Goal: Answer question/provide support: Share knowledge or assist other users

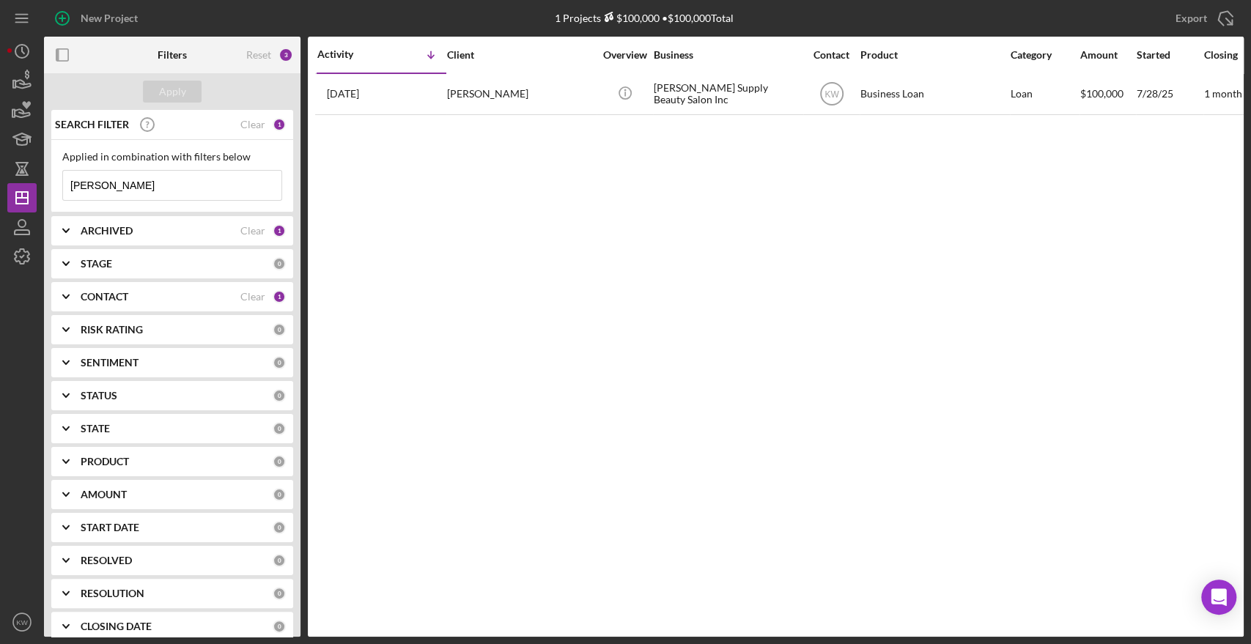
click at [141, 194] on input "[PERSON_NAME]" at bounding box center [172, 185] width 218 height 29
type input "n"
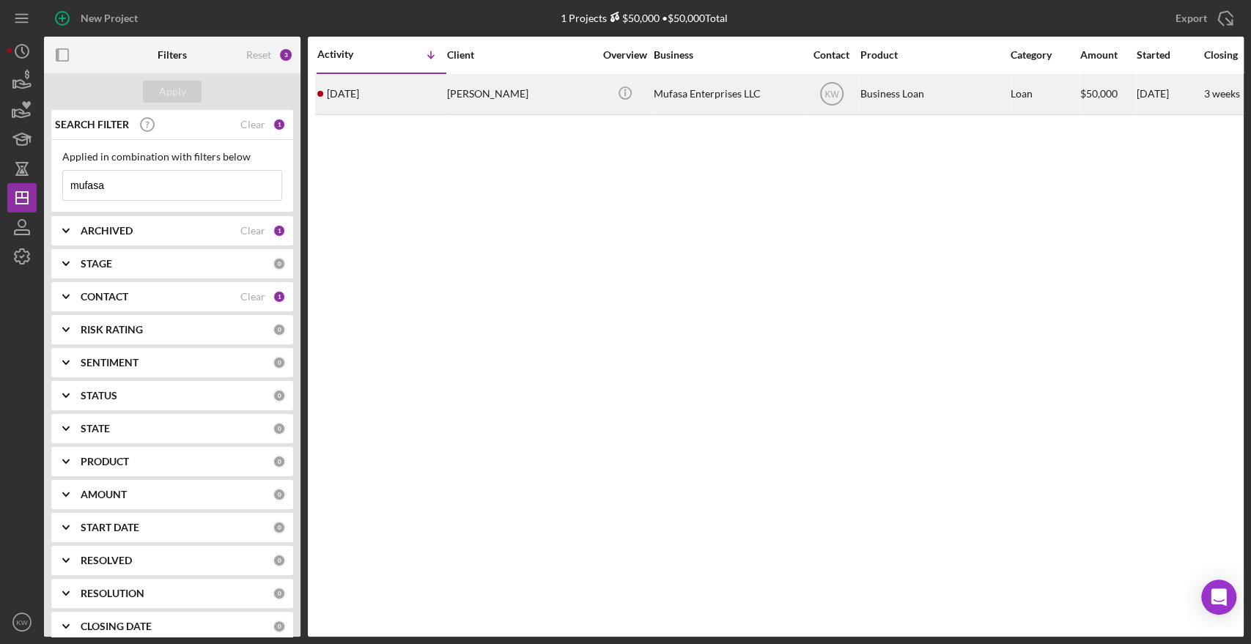
type input "mufasa"
click at [462, 89] on div "[PERSON_NAME]" at bounding box center [520, 94] width 147 height 39
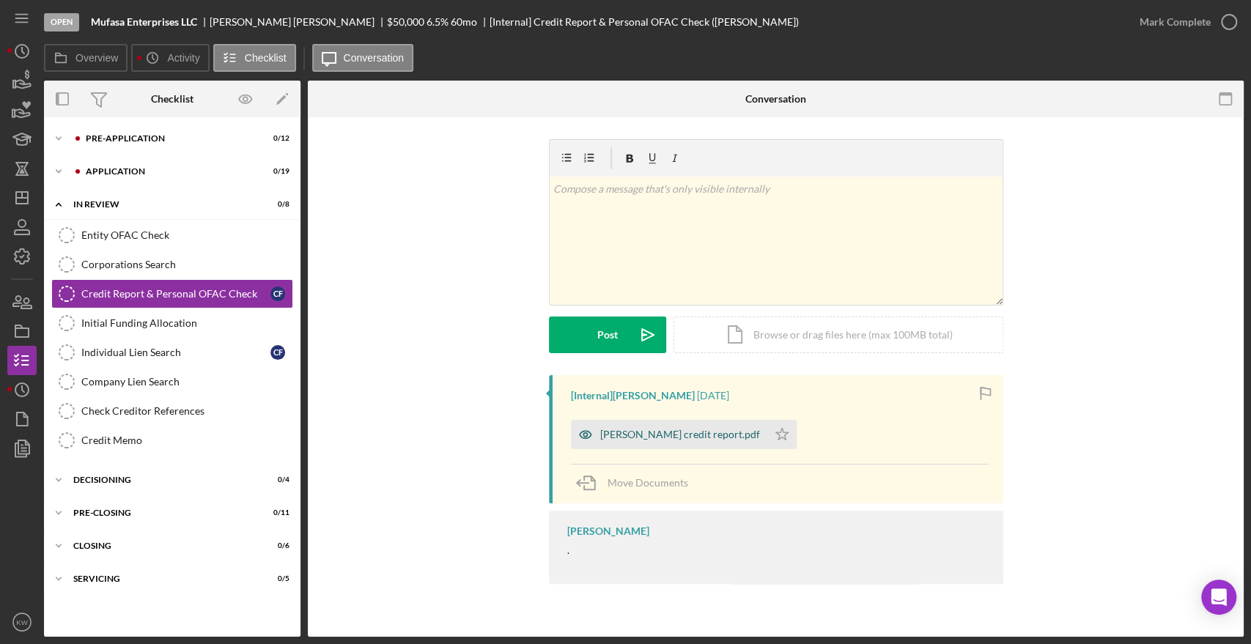
click at [648, 434] on div "[PERSON_NAME] credit report.pdf" at bounding box center [680, 435] width 160 height 12
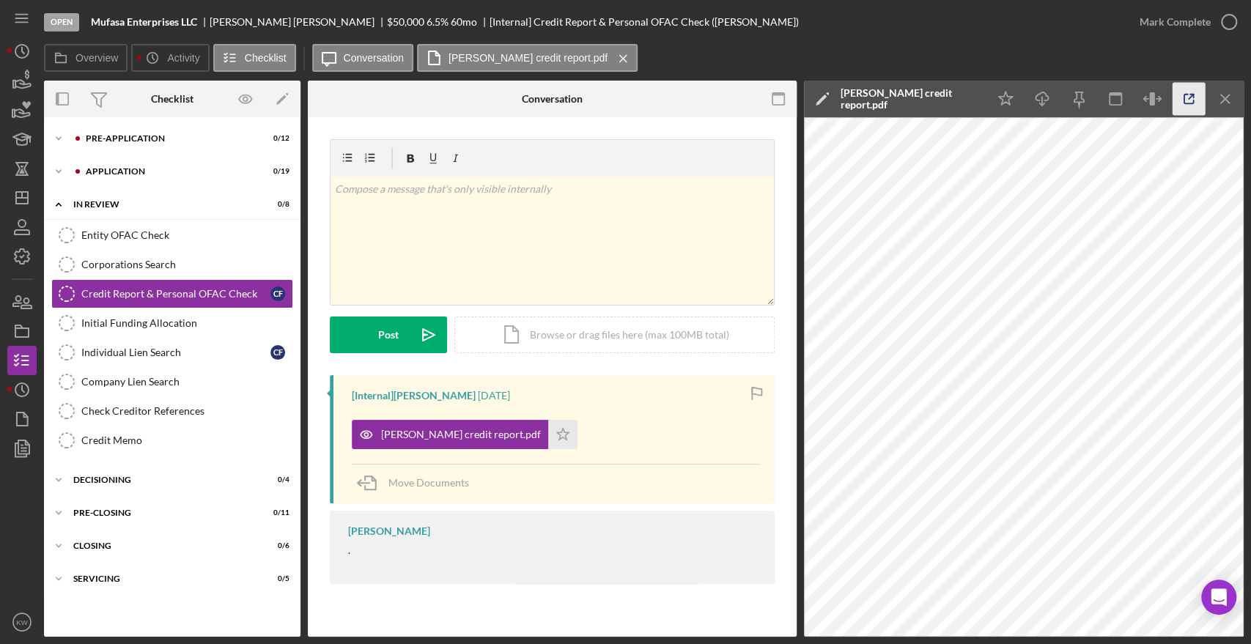
click at [1191, 100] on icon "button" at bounding box center [1189, 99] width 33 height 33
click at [129, 135] on div "Pre-Application" at bounding box center [184, 138] width 196 height 9
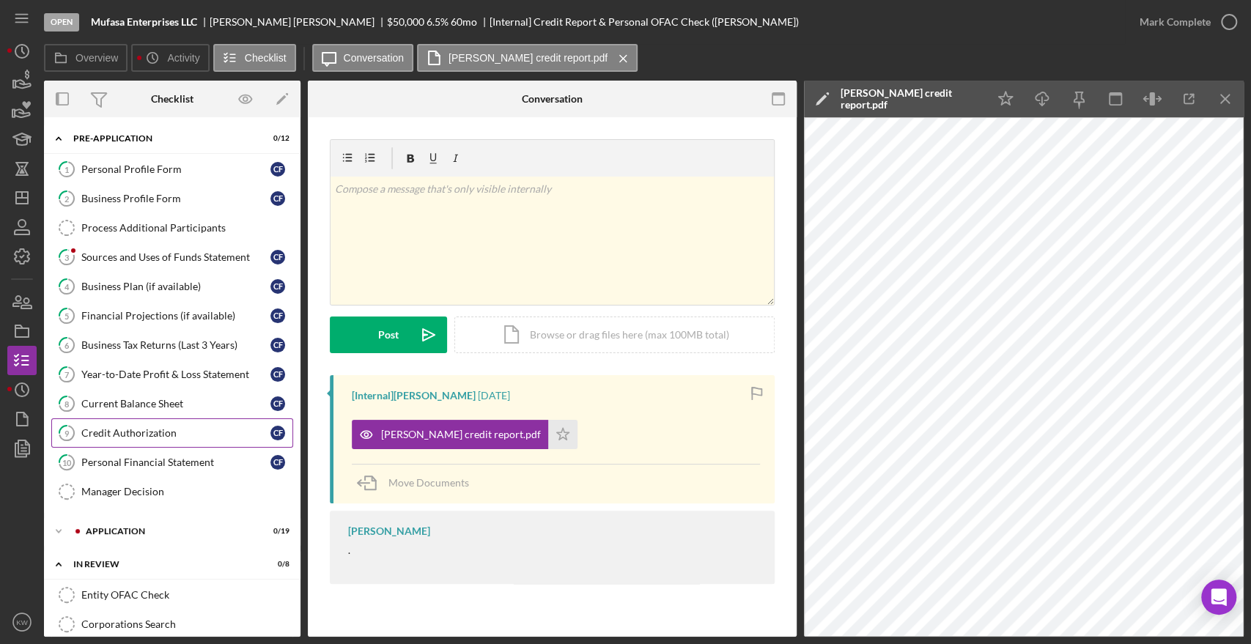
click at [145, 429] on div "Credit Authorization" at bounding box center [175, 433] width 189 height 12
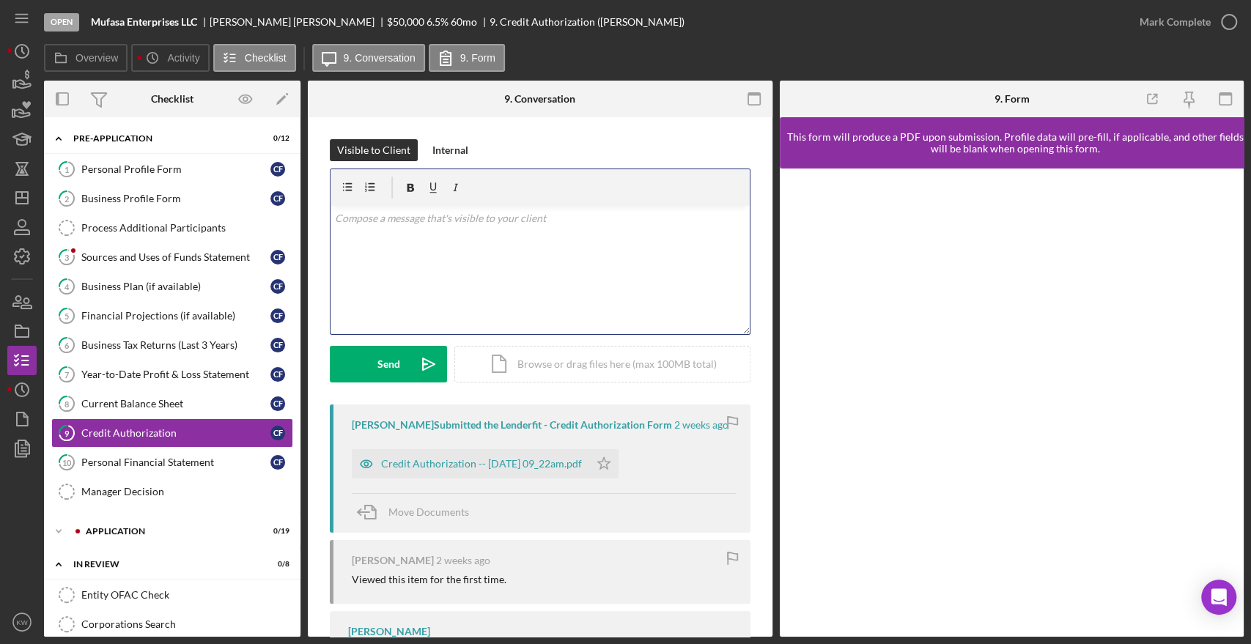
click at [495, 268] on div "v Color teal Color pink Remove color Add row above Add row below Add column bef…" at bounding box center [540, 270] width 419 height 128
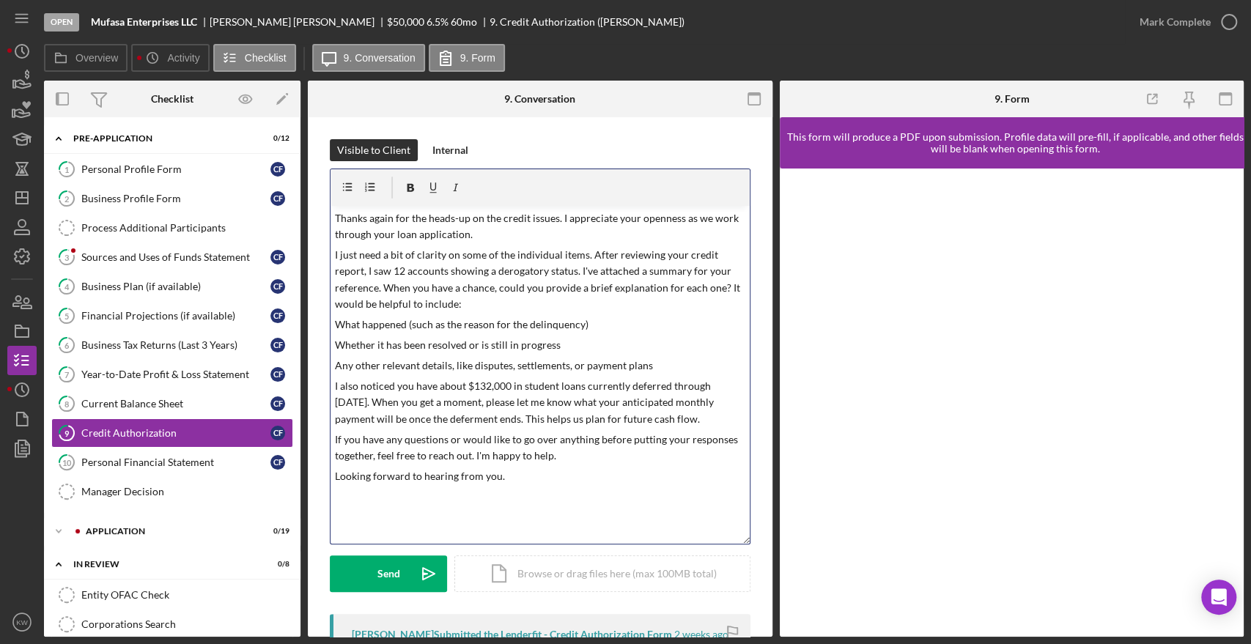
drag, startPoint x: 737, startPoint y: 330, endPoint x: 783, endPoint y: 540, distance: 215.3
click at [783, 540] on div "Overview Internal Workflow Stage Open Icon/Dropdown Arrow Archive (can unarchiv…" at bounding box center [644, 359] width 1200 height 556
click at [1226, 103] on icon "button" at bounding box center [1225, 99] width 33 height 33
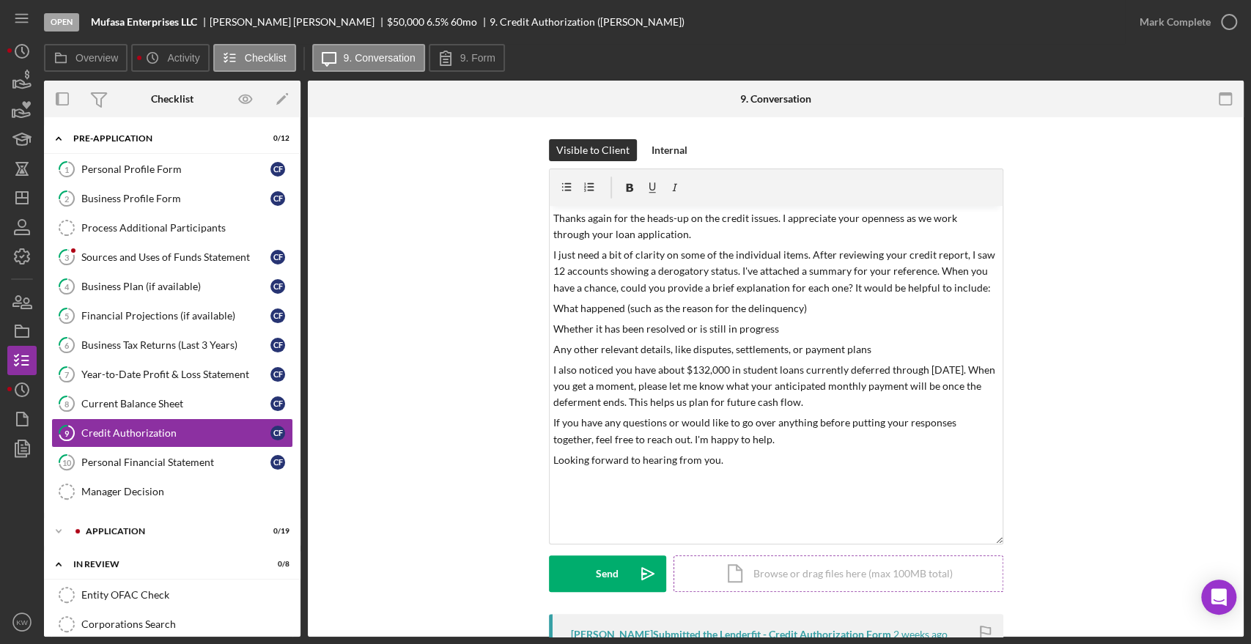
click at [789, 573] on div "Icon/Document Browse or drag files here (max 100MB total) Tap to choose files o…" at bounding box center [839, 574] width 330 height 37
click at [598, 264] on p "I just need a bit of clarity on some of the individual items. After reviewing y…" at bounding box center [775, 271] width 445 height 49
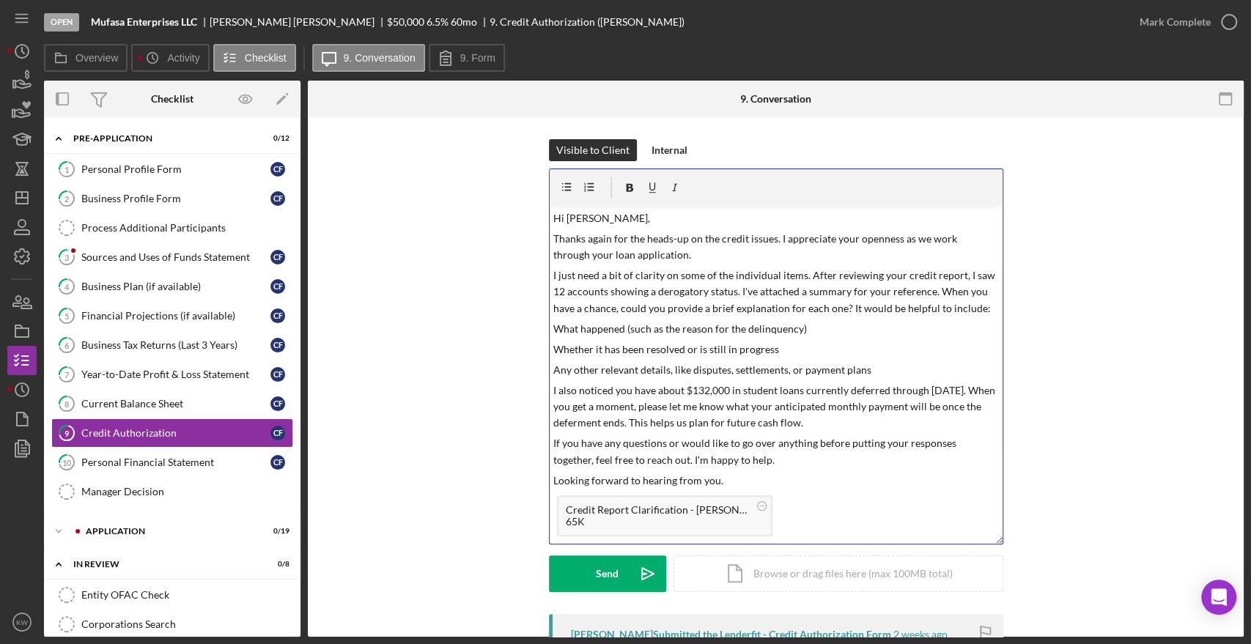
click at [609, 237] on p "Thanks again for the heads-up on the credit issues. I appreciate your openness …" at bounding box center [775, 247] width 445 height 33
click at [718, 254] on p "Thank you for the heads-up on the credit issues. I appreciate your openness as …" at bounding box center [775, 247] width 445 height 33
click at [754, 295] on p "I just need a bit of clarity on some of the individual items. After reviewing y…" at bounding box center [775, 292] width 445 height 49
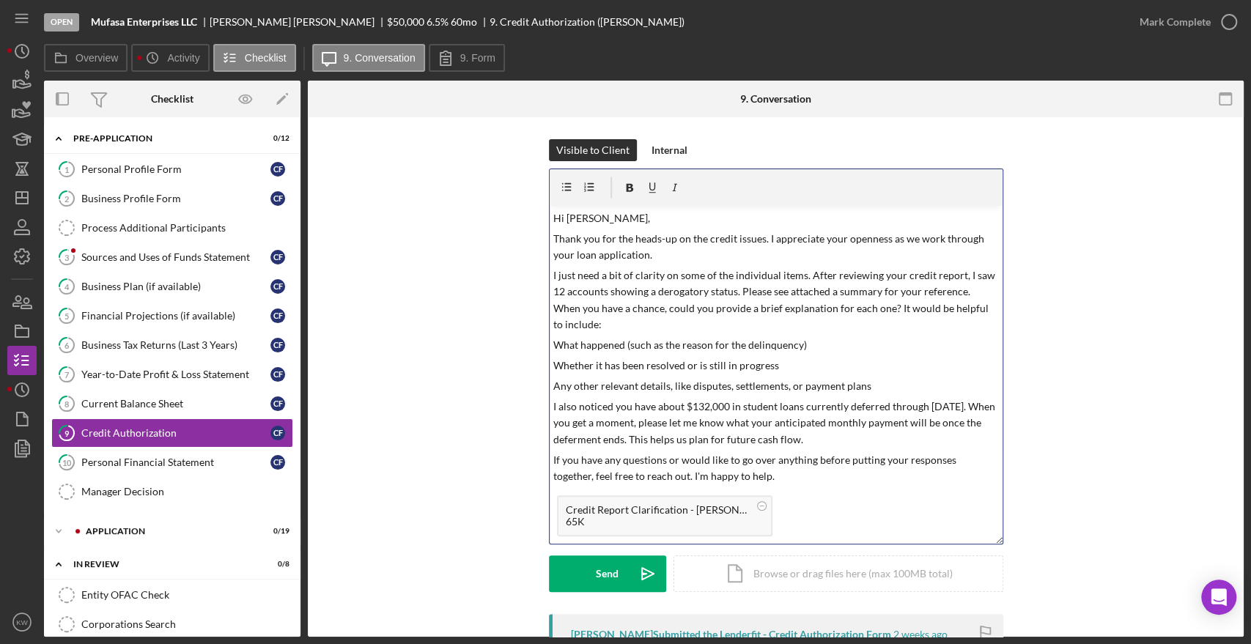
click at [838, 295] on p "I just need a bit of clarity on some of the individual items. After reviewing y…" at bounding box center [775, 301] width 445 height 66
drag, startPoint x: 677, startPoint y: 344, endPoint x: 631, endPoint y: 346, distance: 46.2
click at [631, 346] on p "What happened (such as the reason for the delinquency)" at bounding box center [775, 345] width 445 height 16
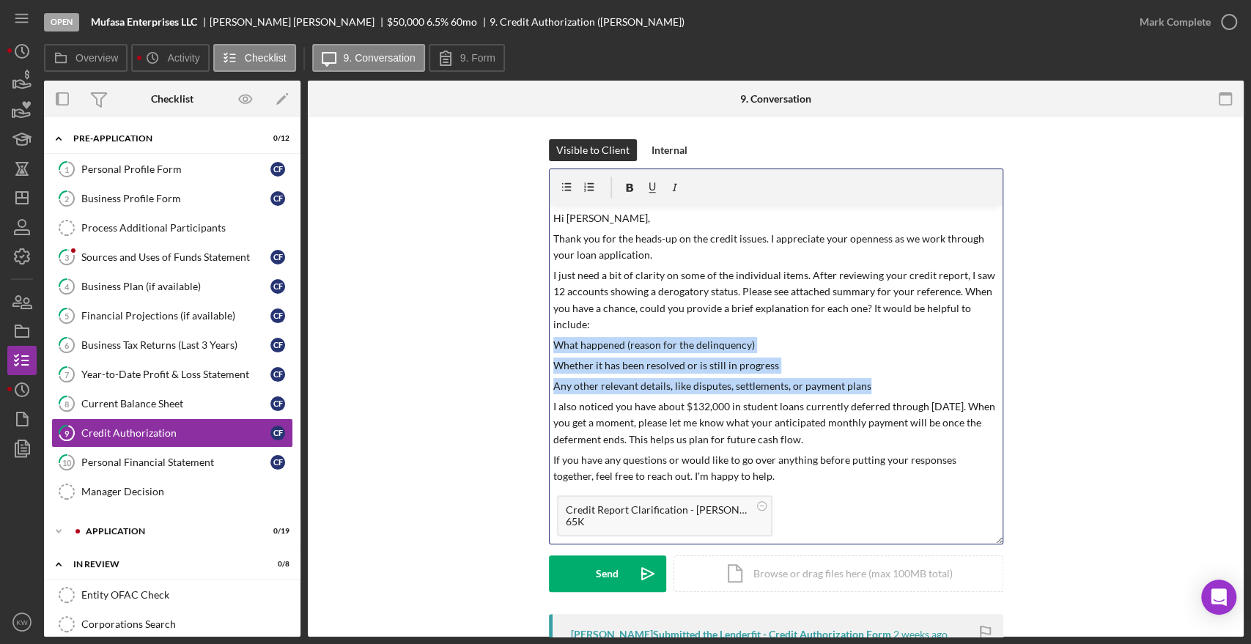
drag, startPoint x: 893, startPoint y: 387, endPoint x: 539, endPoint y: 349, distance: 356.8
click at [539, 349] on div "Visible to Client Internal v Color teal Color pink Remove color Add row above A…" at bounding box center [776, 376] width 892 height 475
click at [558, 343] on p "What happened (reason for the delinquency)" at bounding box center [775, 345] width 445 height 16
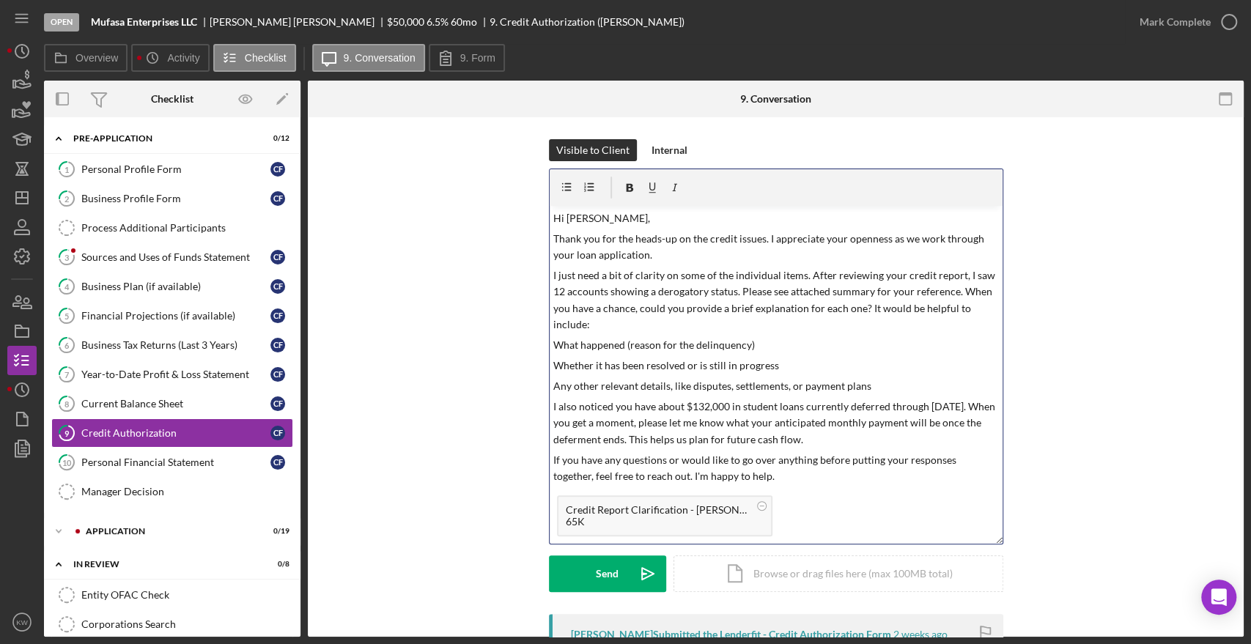
click at [553, 344] on p "What happened (reason for the delinquency)" at bounding box center [775, 345] width 445 height 16
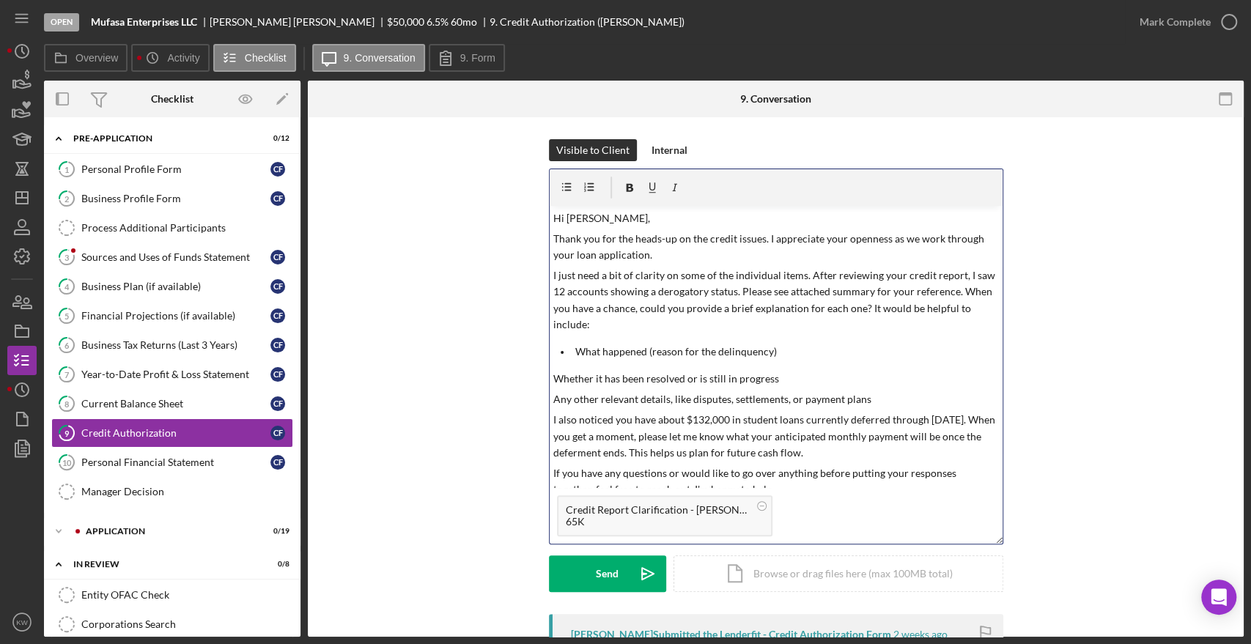
click at [553, 377] on p "Whether it has been resolved or is still in progress" at bounding box center [775, 379] width 445 height 16
drag, startPoint x: 696, startPoint y: 433, endPoint x: 589, endPoint y: 435, distance: 107.0
click at [589, 435] on p "I also noticed you have about $132,000 in student loans currently deferred thro…" at bounding box center [775, 436] width 445 height 49
click at [630, 437] on p "I also noticed you have about $132,000 in student loans currently deferred thro…" at bounding box center [775, 436] width 445 height 49
drag, startPoint x: 694, startPoint y: 434, endPoint x: 582, endPoint y: 430, distance: 112.2
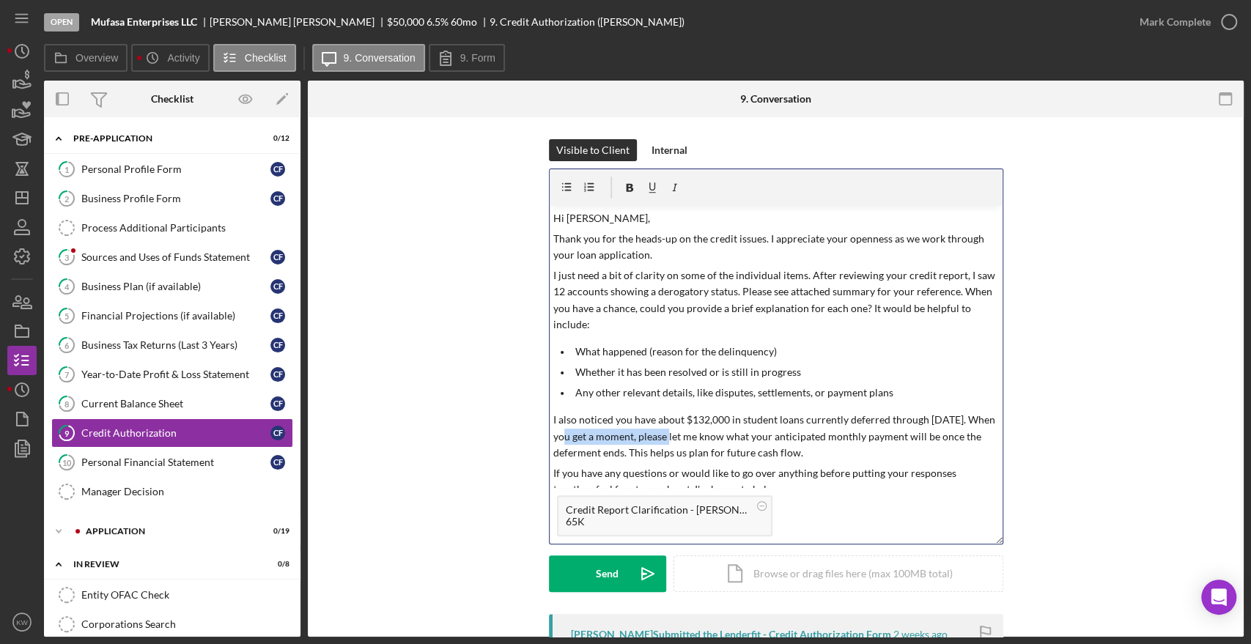
click at [582, 430] on p "I also noticed you have about $132,000 in student loans currently deferred thro…" at bounding box center [775, 436] width 445 height 49
click at [627, 454] on p "I also noticed you have about $132,000 in student loans currently deferred thro…" at bounding box center [775, 436] width 445 height 49
click at [814, 449] on p "I also noticed you have about $132,000 in student loans currently deferred thro…" at bounding box center [775, 436] width 445 height 49
drag, startPoint x: 814, startPoint y: 449, endPoint x: 649, endPoint y: 455, distance: 165.0
click at [649, 455] on p "I also noticed you have about $132,000 in student loans currently deferred thro…" at bounding box center [775, 436] width 445 height 49
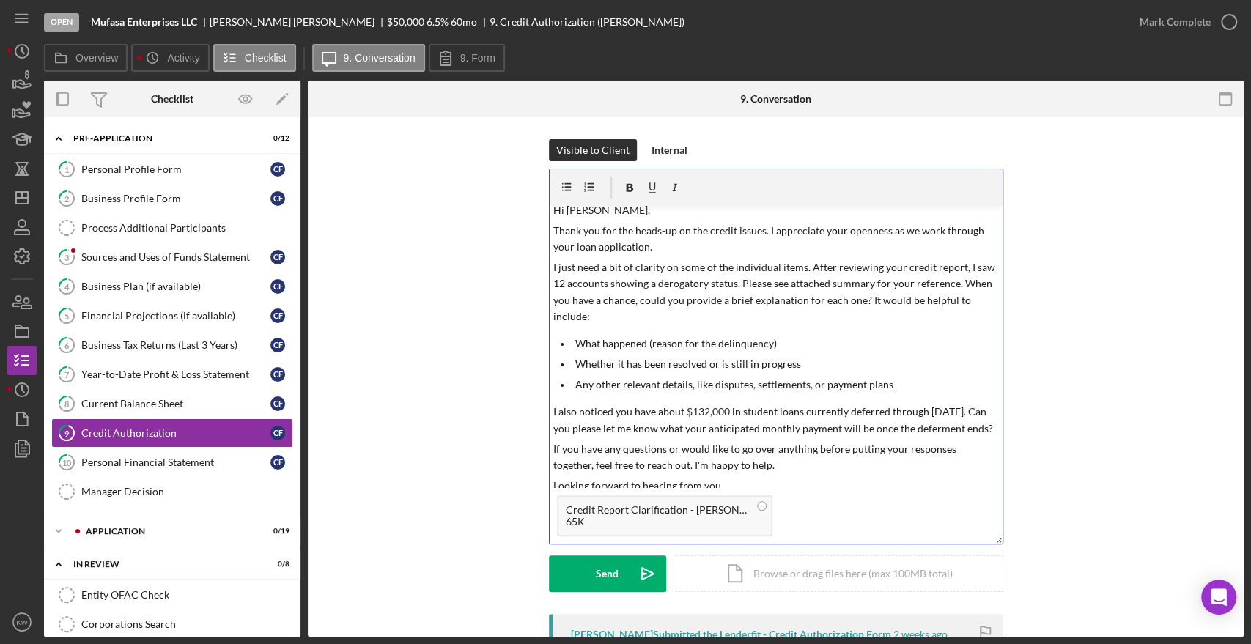
scroll to position [29, 0]
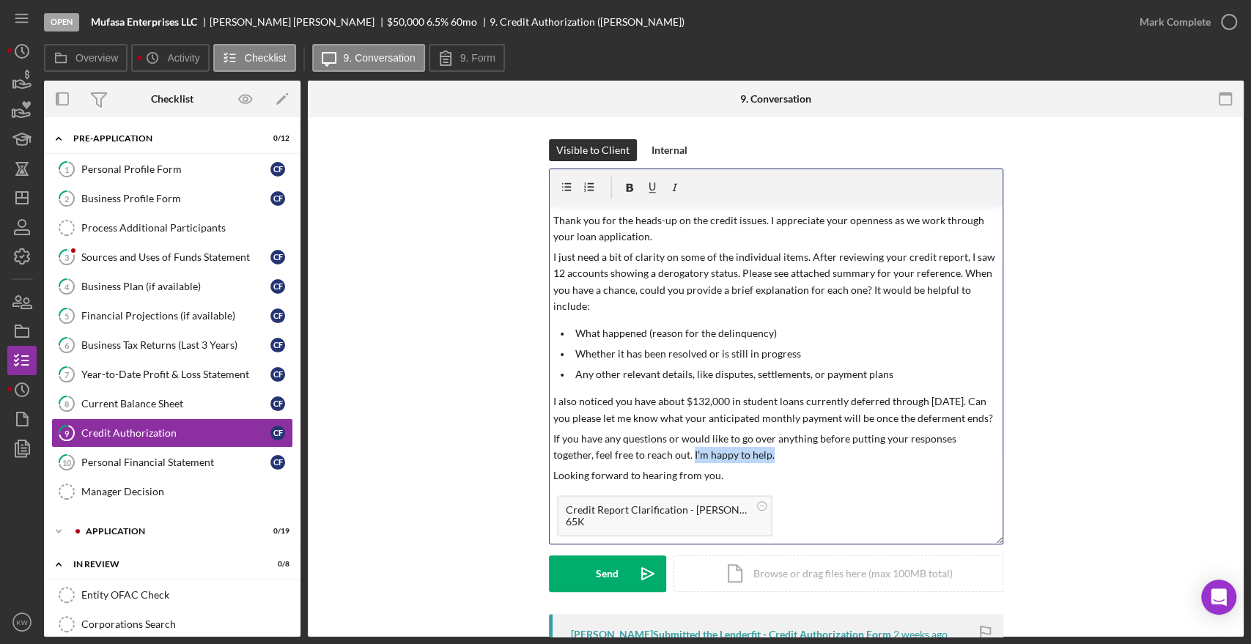
drag, startPoint x: 749, startPoint y: 463, endPoint x: 649, endPoint y: 462, distance: 99.7
click at [649, 462] on p "If you have any questions or would like to go over anything before putting your…" at bounding box center [775, 447] width 445 height 33
click at [655, 462] on p "If you have any questions or would like to go over anything before putting your…" at bounding box center [775, 447] width 445 height 33
click at [708, 442] on p "If you have any questions or would like to go over anything before putting your…" at bounding box center [775, 447] width 445 height 33
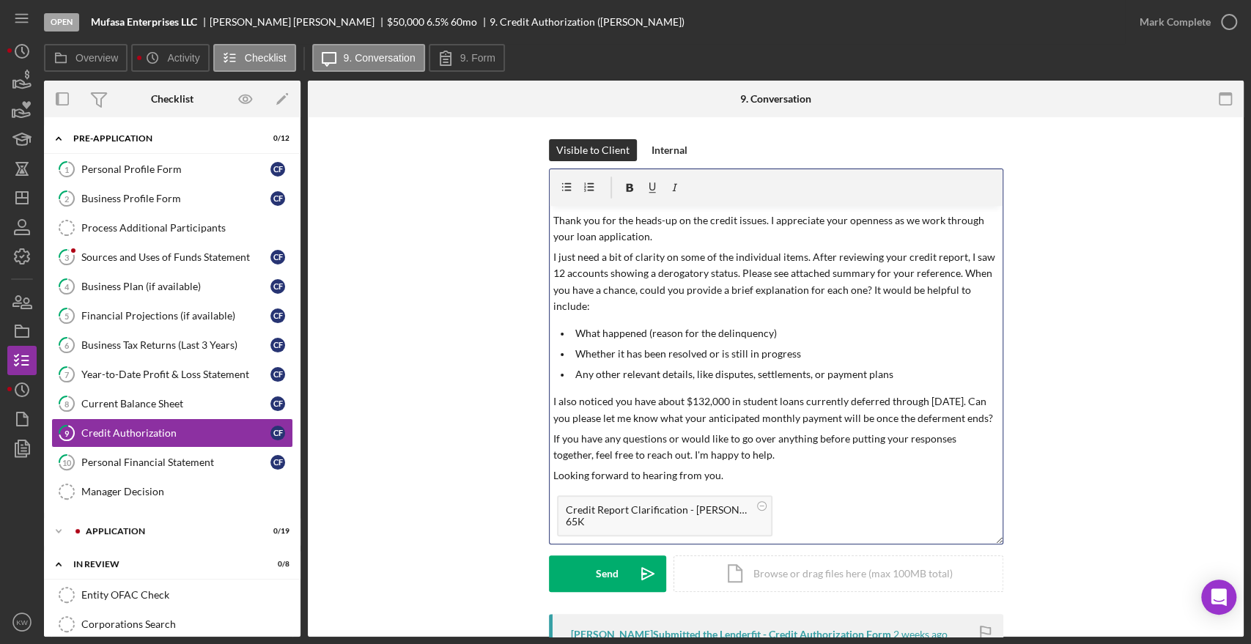
click at [745, 457] on p "If you have any questions or would like to go over anything before putting your…" at bounding box center [775, 447] width 445 height 33
click at [752, 459] on p "If you have any questions or would like to go over anything before putting your…" at bounding box center [775, 447] width 445 height 33
click at [739, 484] on p "Looking forward to hearing from you." at bounding box center [775, 476] width 445 height 16
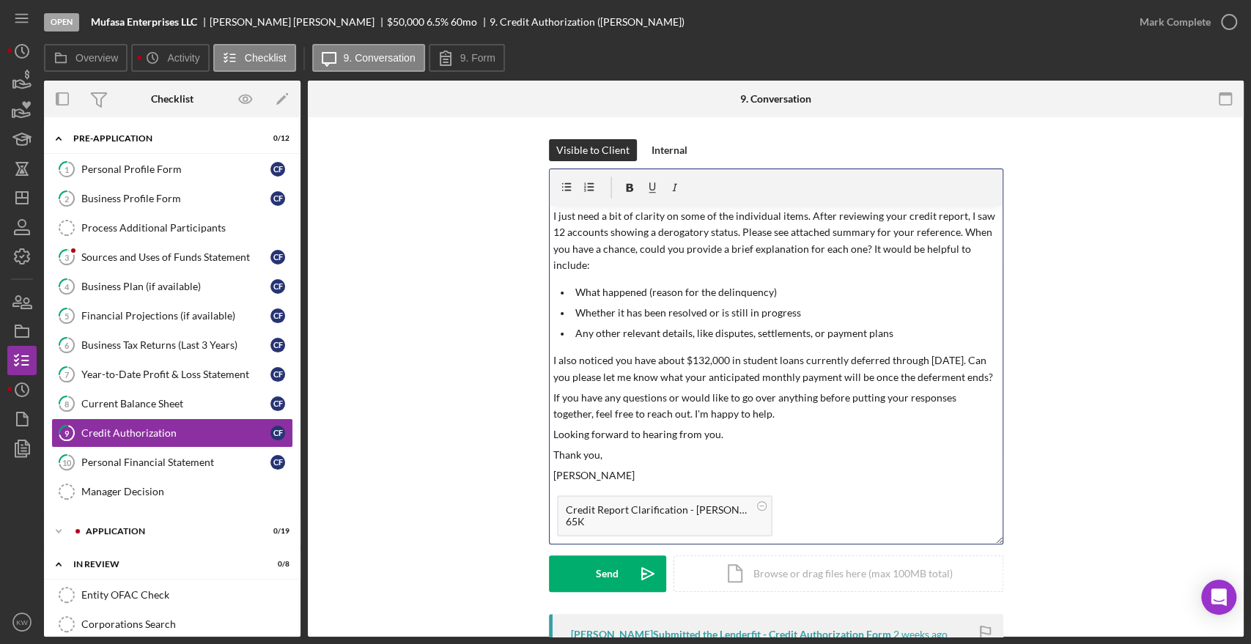
scroll to position [0, 0]
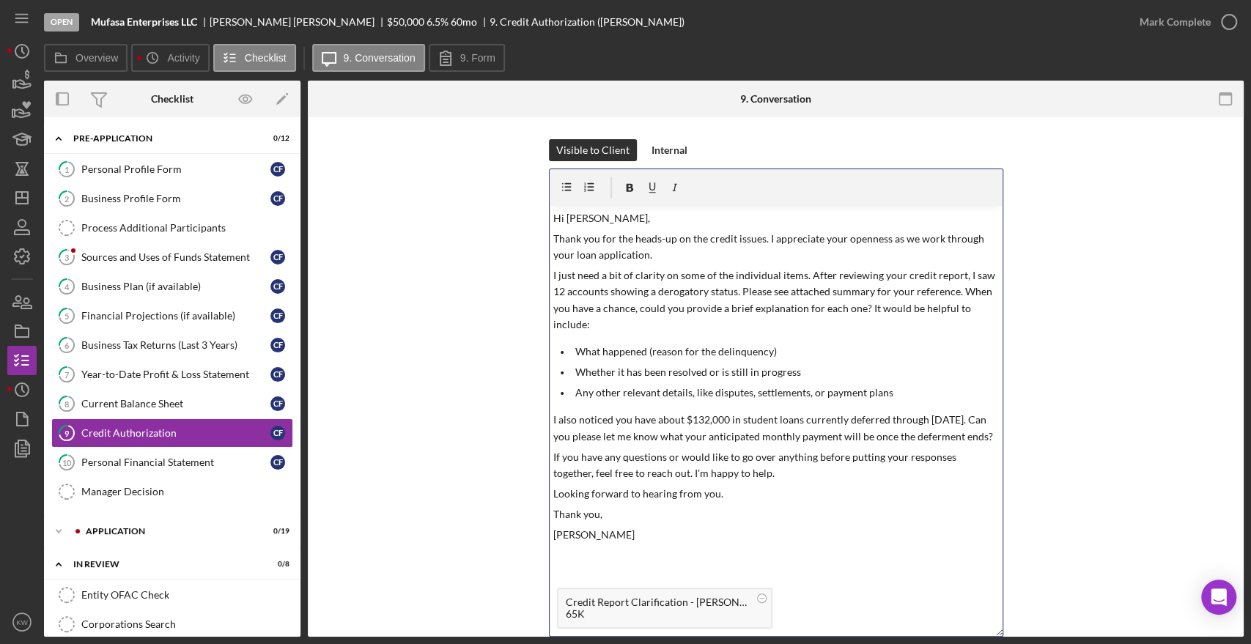
drag, startPoint x: 996, startPoint y: 542, endPoint x: 1013, endPoint y: 634, distance: 93.9
click at [1013, 634] on div "Visible to Client Internal v Color teal Color pink Remove color Add row above A…" at bounding box center [776, 422] width 892 height 567
click at [634, 215] on p "Hi [PERSON_NAME]," at bounding box center [775, 218] width 445 height 16
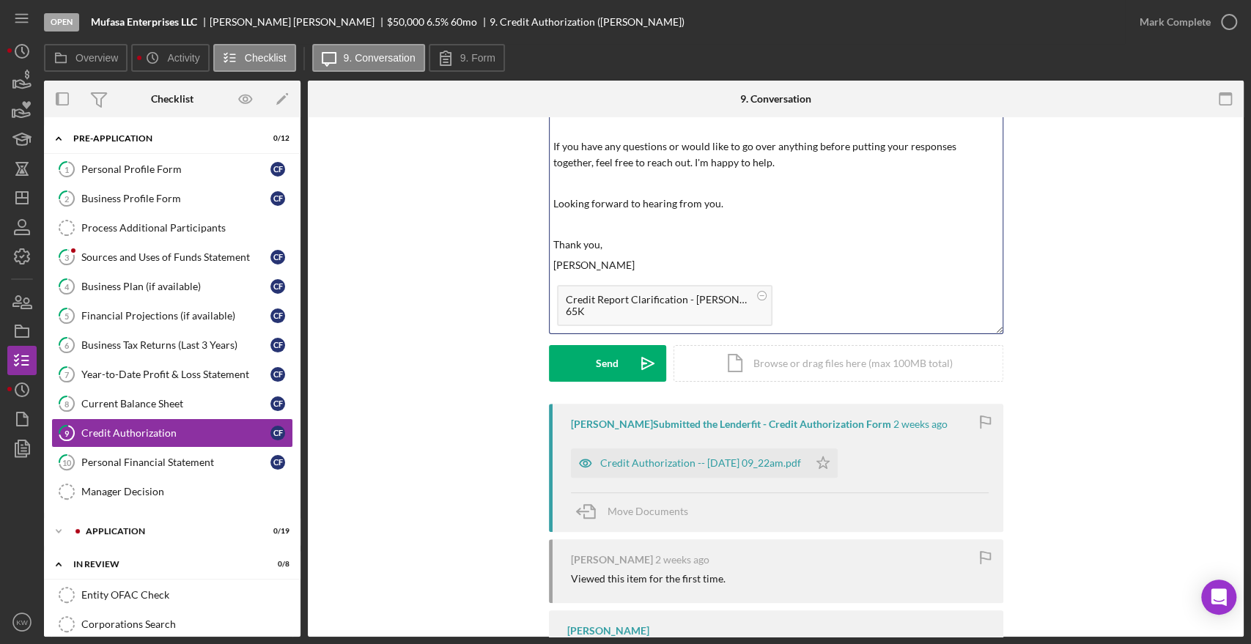
scroll to position [317, 0]
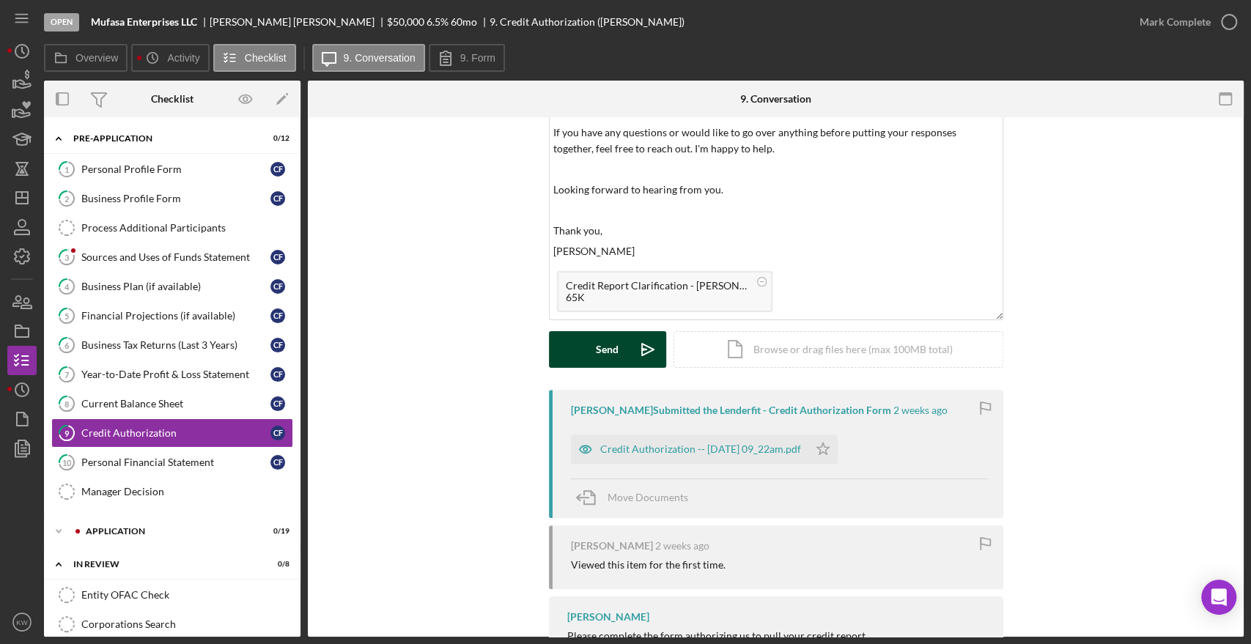
click at [608, 350] on div "Send" at bounding box center [607, 349] width 23 height 37
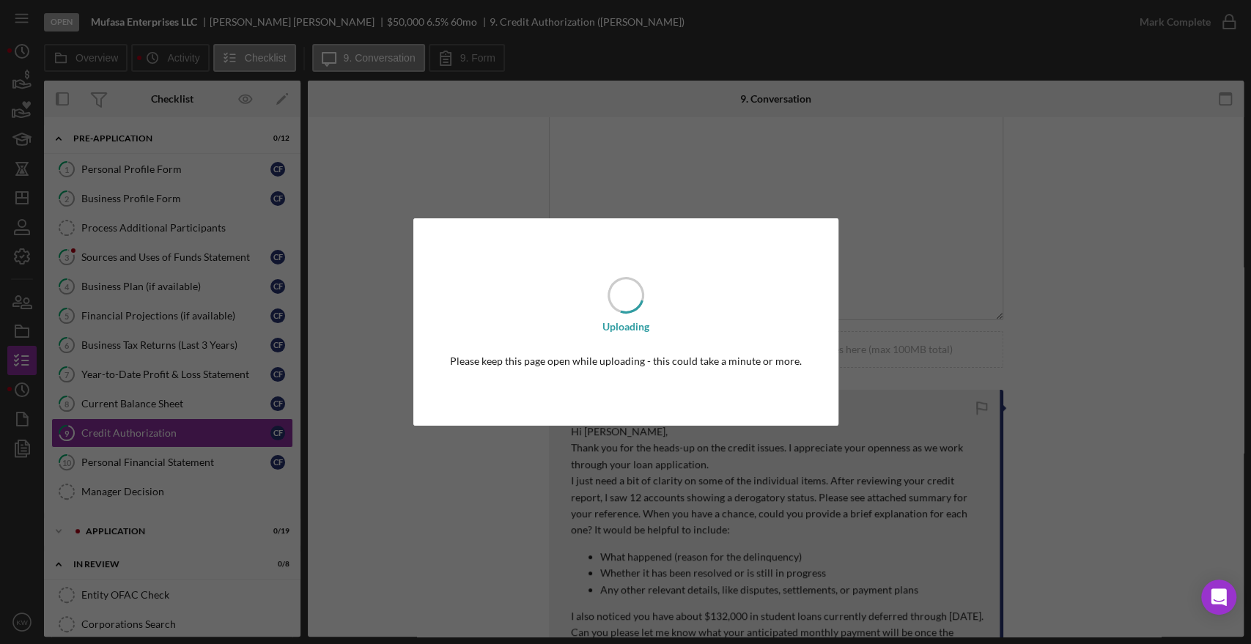
scroll to position [0, 0]
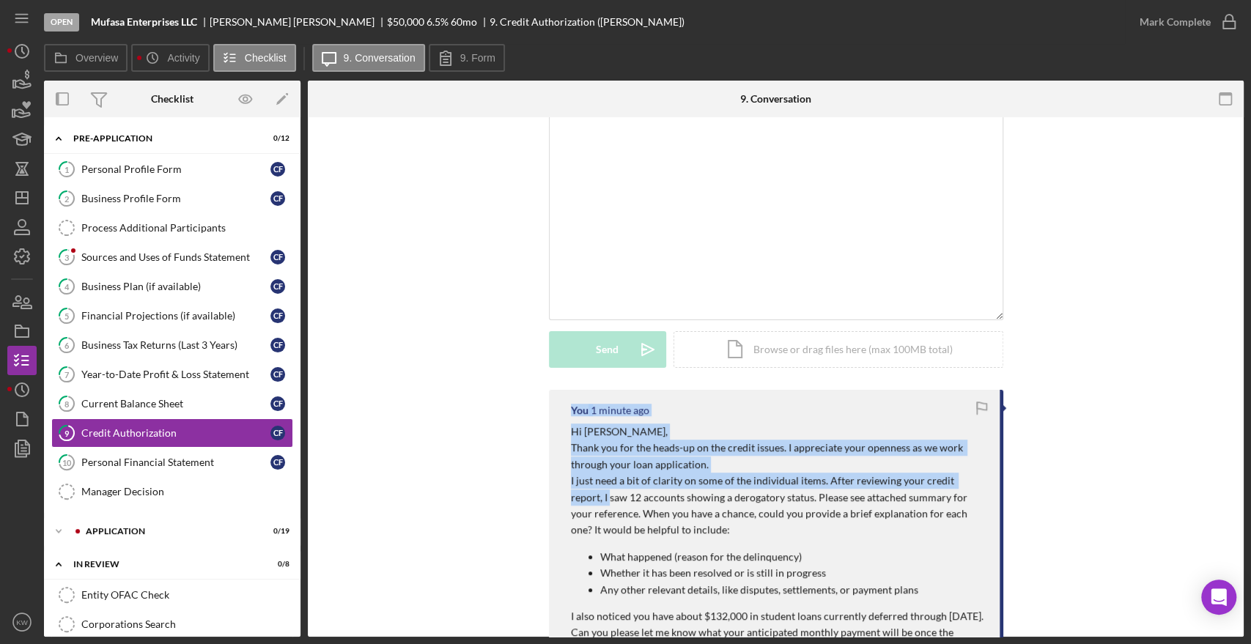
drag, startPoint x: 1243, startPoint y: 356, endPoint x: 1250, endPoint y: 473, distance: 117.4
click at [1250, 473] on div "Open Mufasa Enterprises LLC [PERSON_NAME] $50,000 $50,000 6.5 % 60 mo 9. Credit…" at bounding box center [625, 322] width 1251 height 644
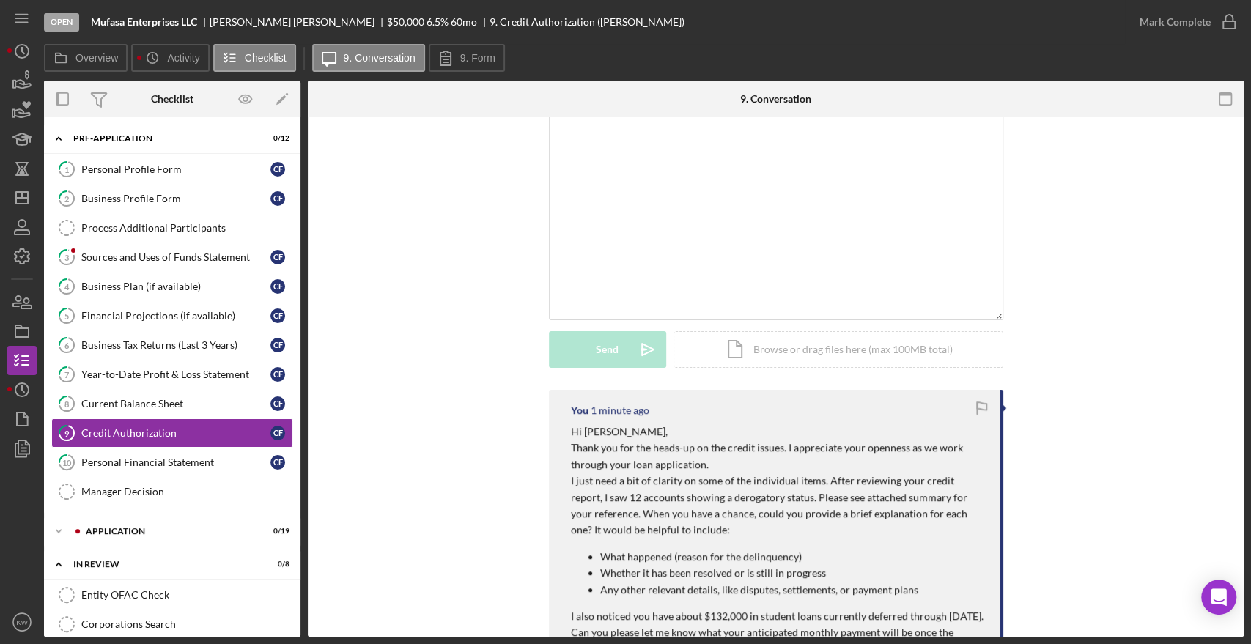
click at [1250, 514] on div "Open Mufasa Enterprises LLC [PERSON_NAME] $50,000 $50,000 6.5 % 60 mo 9. Credit…" at bounding box center [625, 322] width 1251 height 644
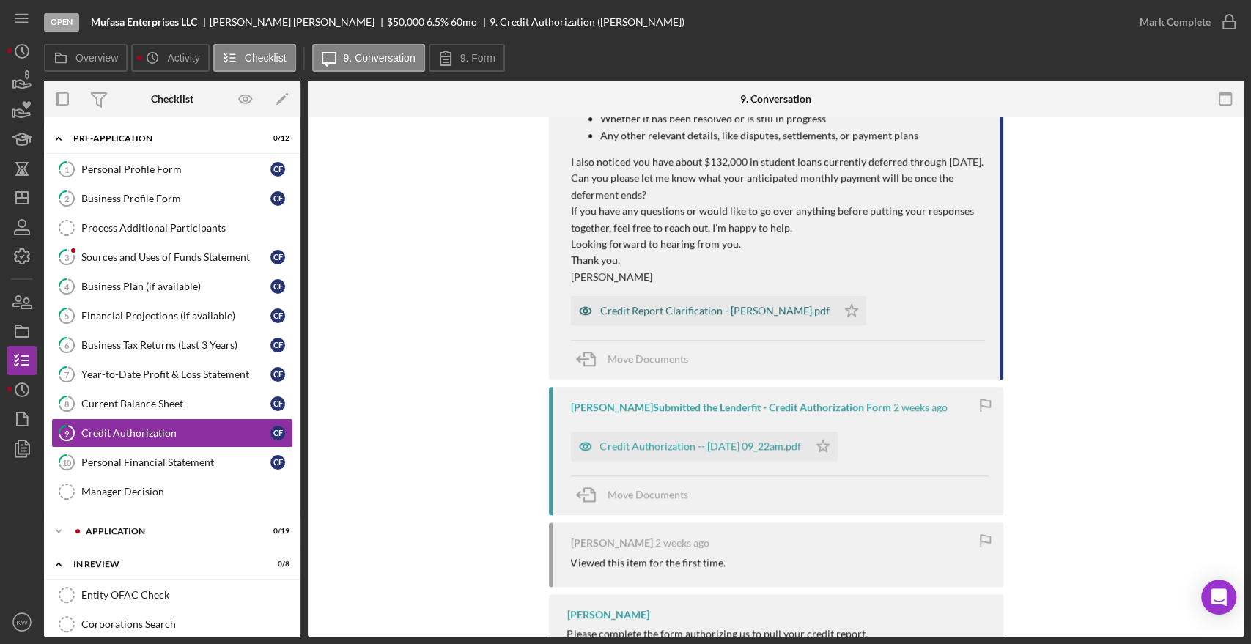
click at [791, 306] on div "Credit Report Clarification - [PERSON_NAME].pdf" at bounding box center [714, 311] width 229 height 12
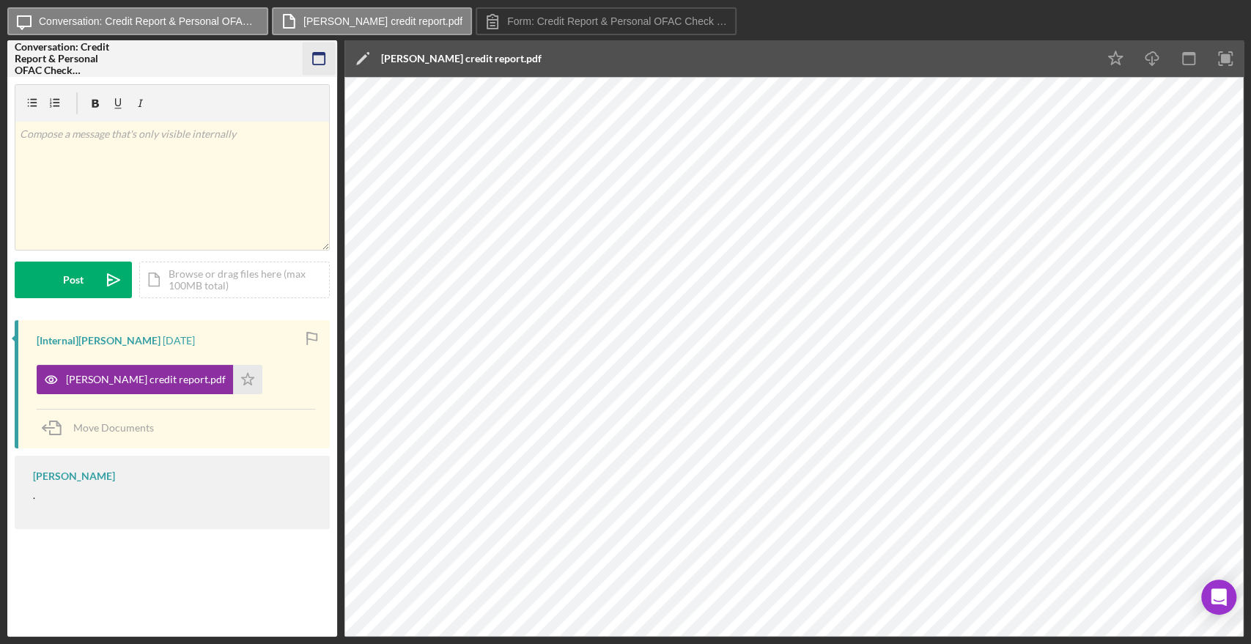
click at [314, 57] on icon "button" at bounding box center [319, 59] width 33 height 33
